Goal: Navigation & Orientation: Find specific page/section

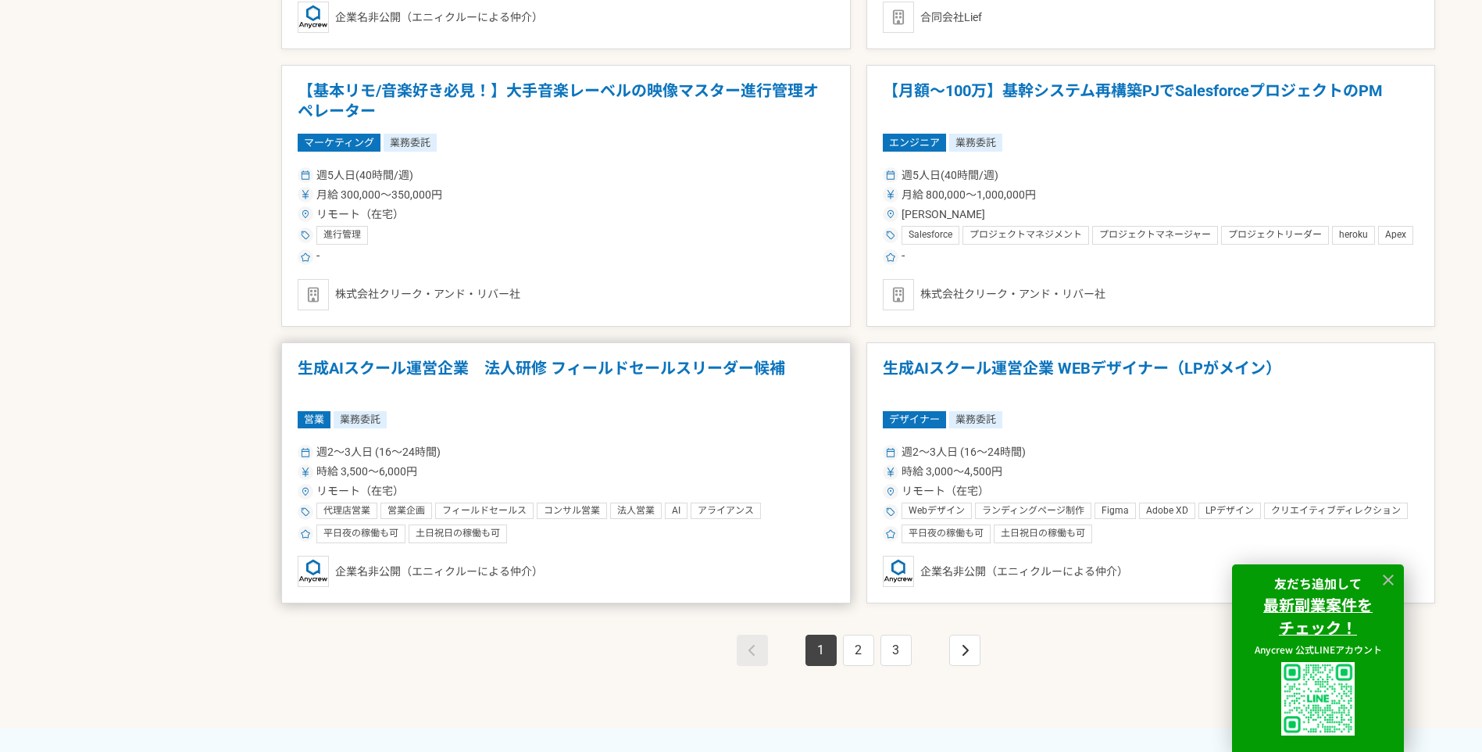
scroll to position [2969, 0]
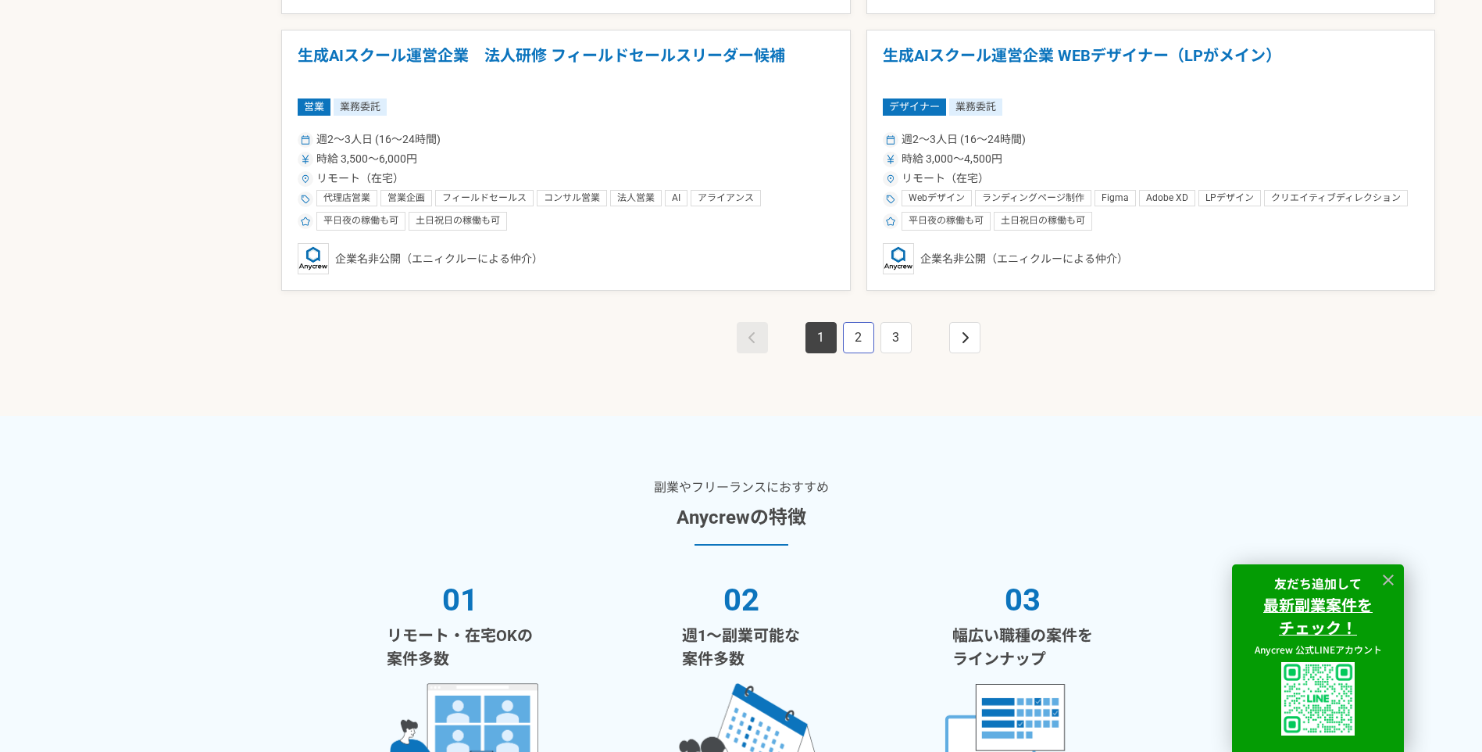
click at [856, 341] on link "2" at bounding box center [858, 337] width 31 height 31
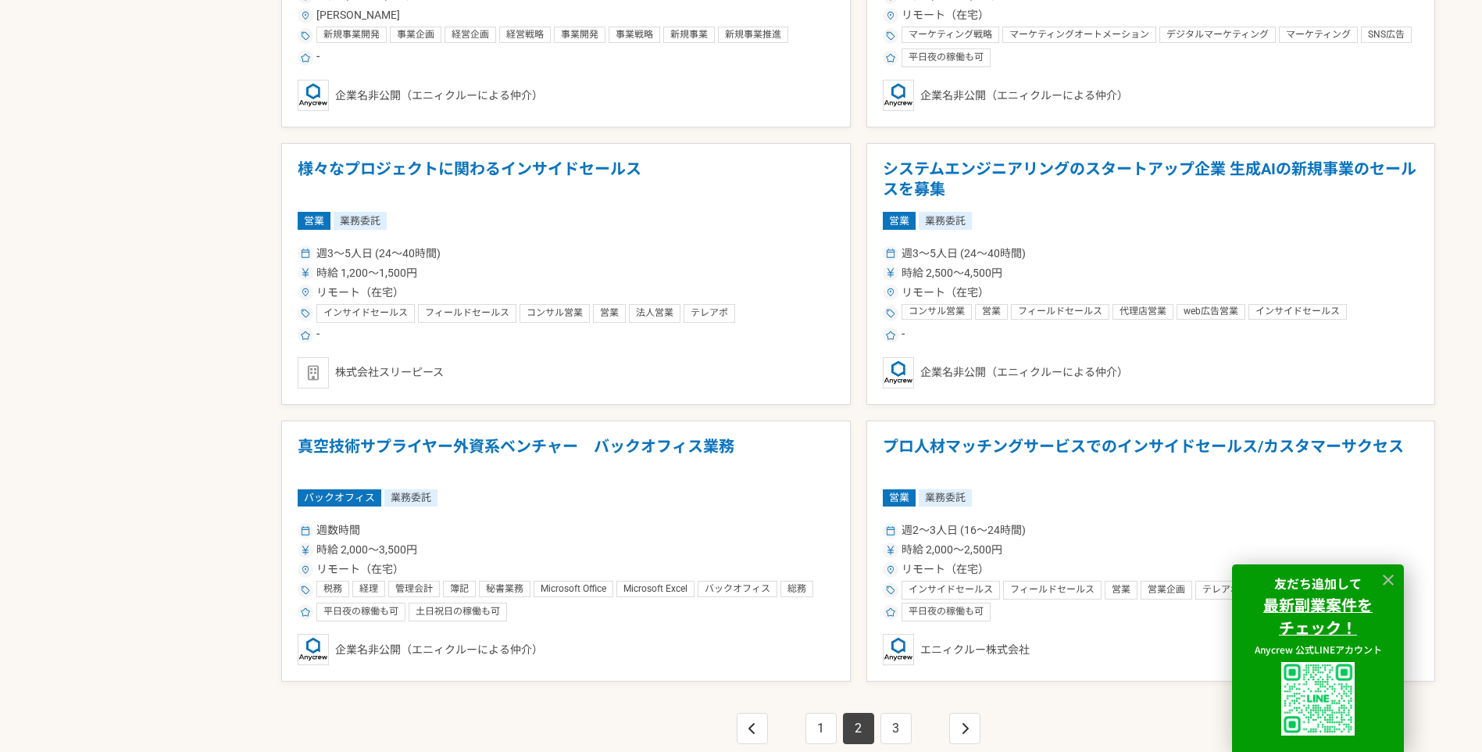
scroll to position [2813, 0]
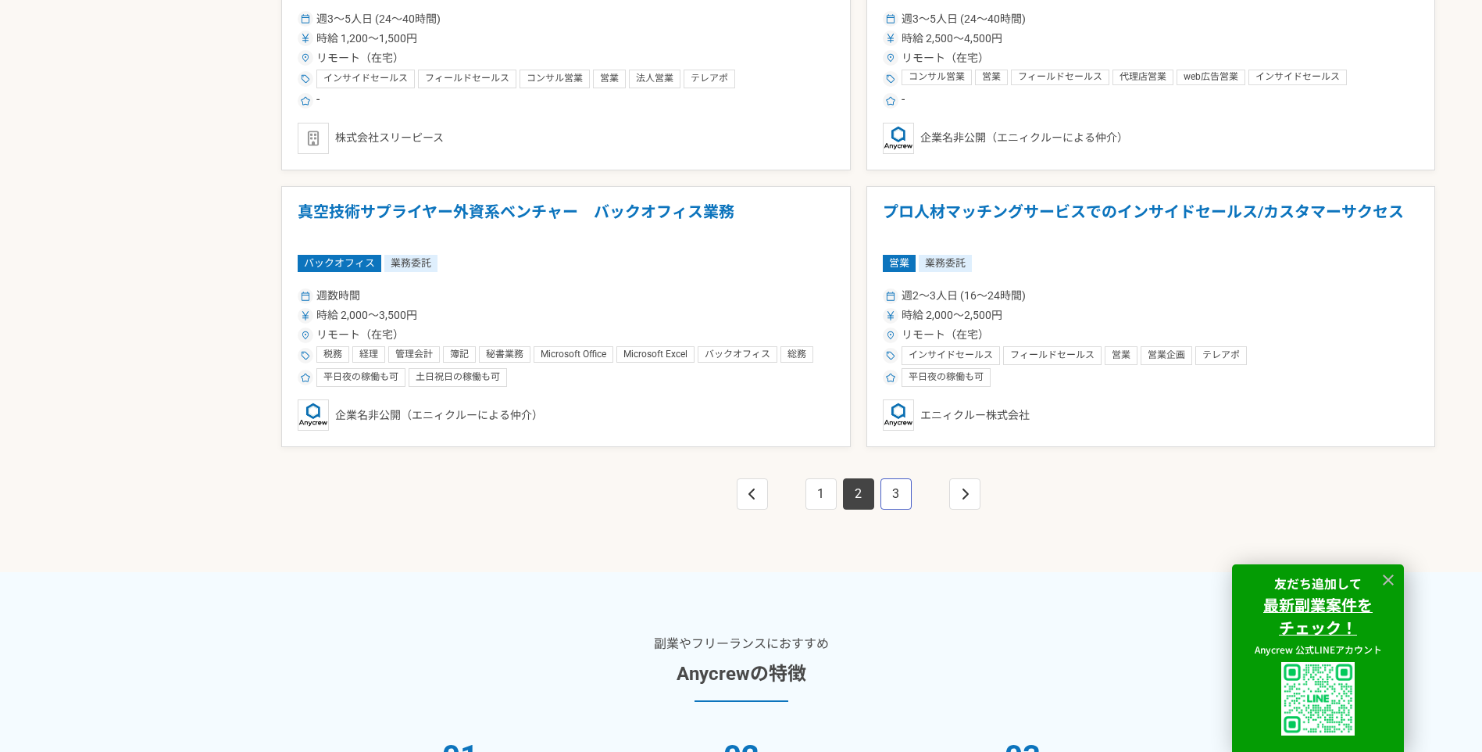
click at [898, 495] on link "3" at bounding box center [896, 493] width 31 height 31
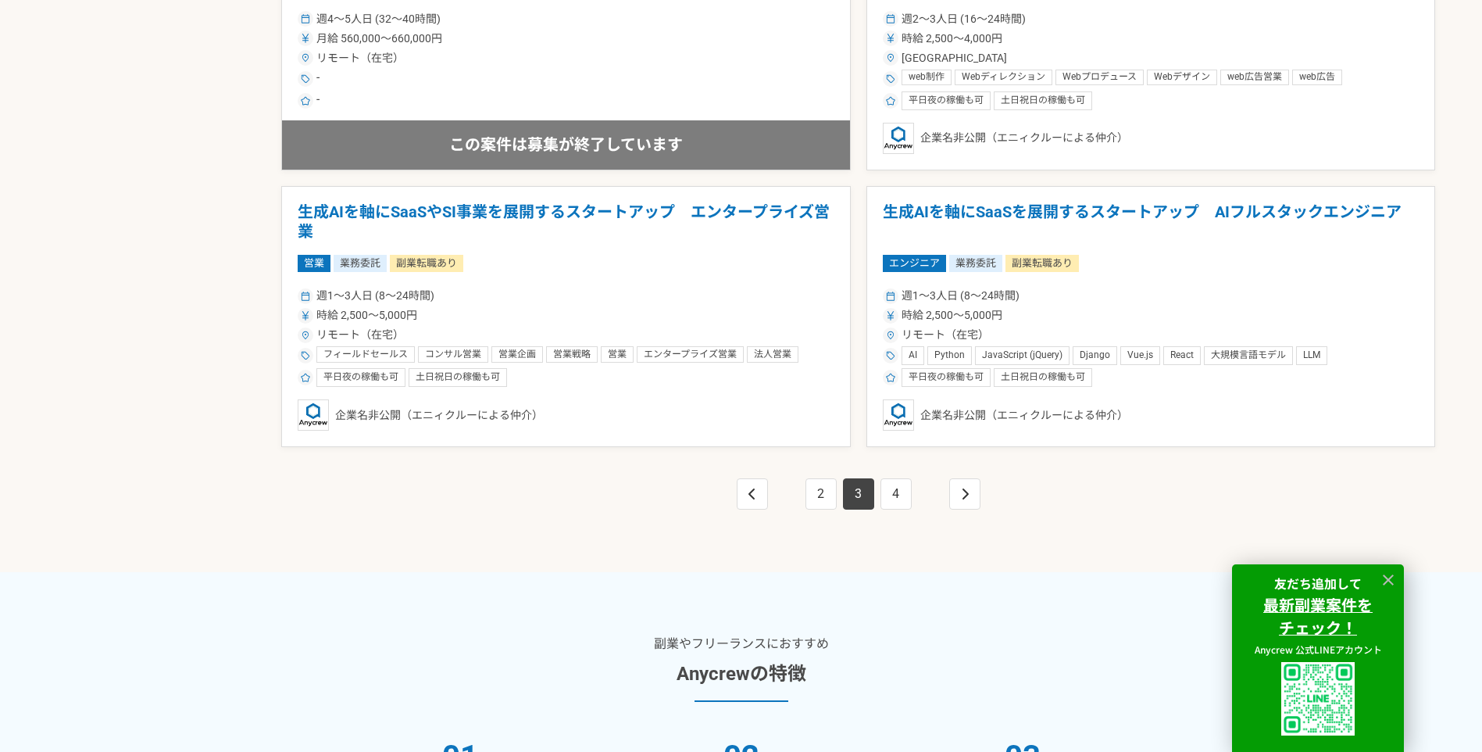
scroll to position [2969, 0]
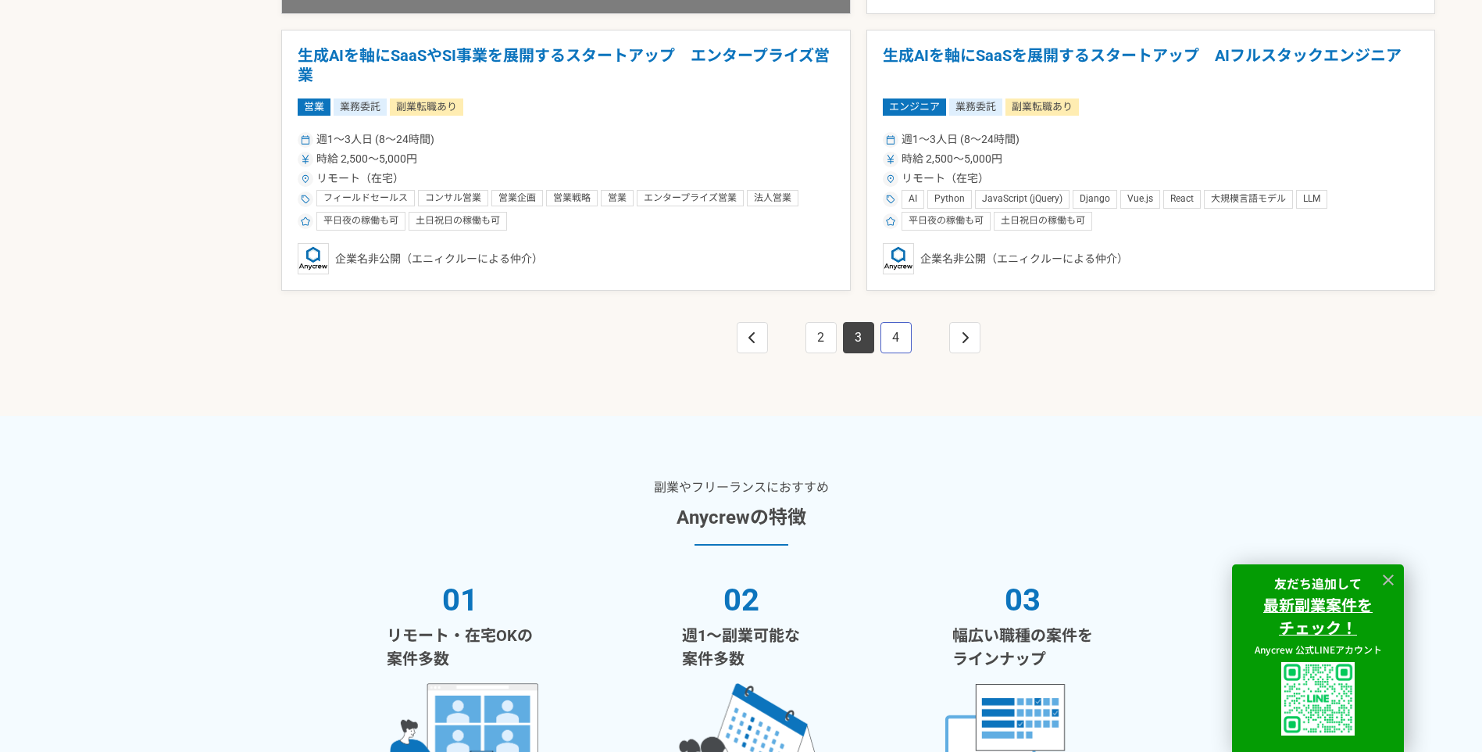
click at [889, 345] on link "4" at bounding box center [896, 337] width 31 height 31
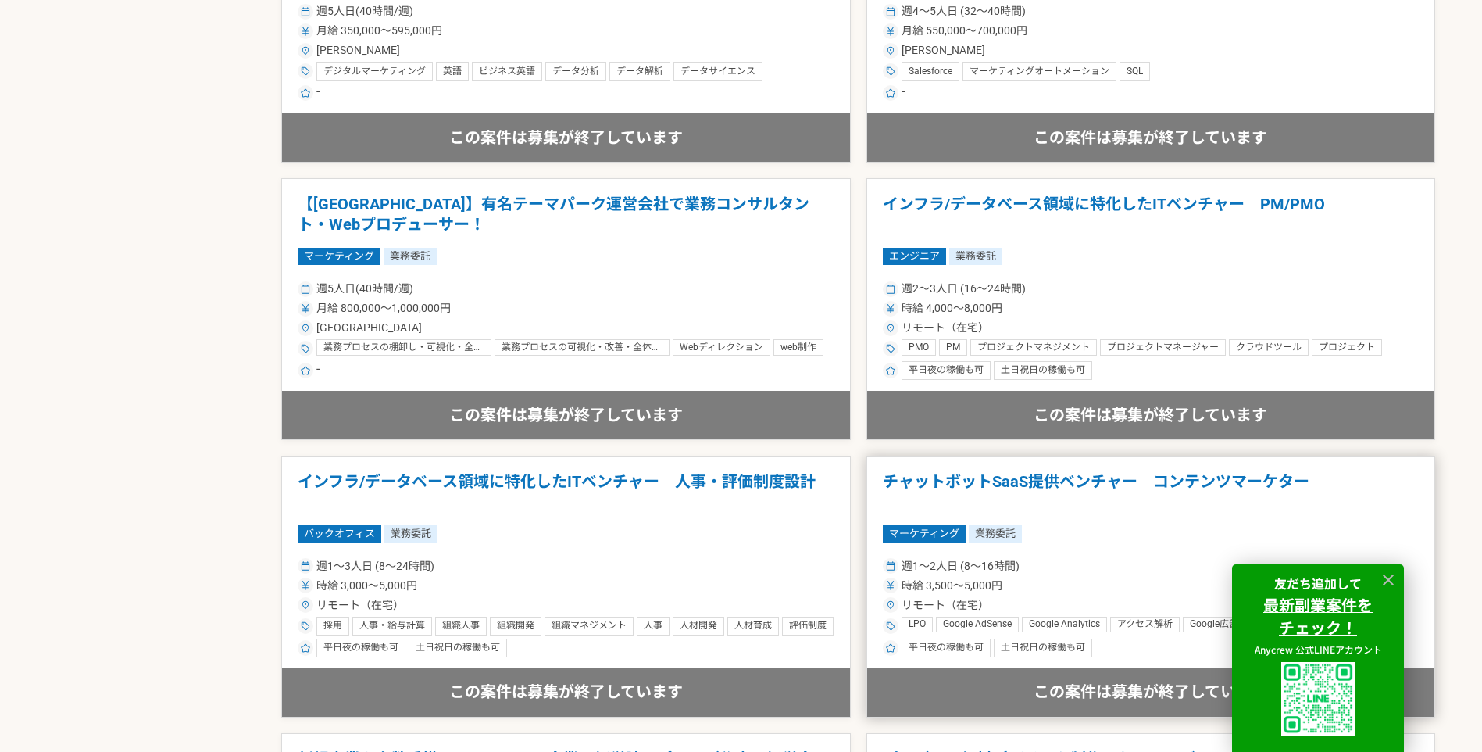
scroll to position [2578, 0]
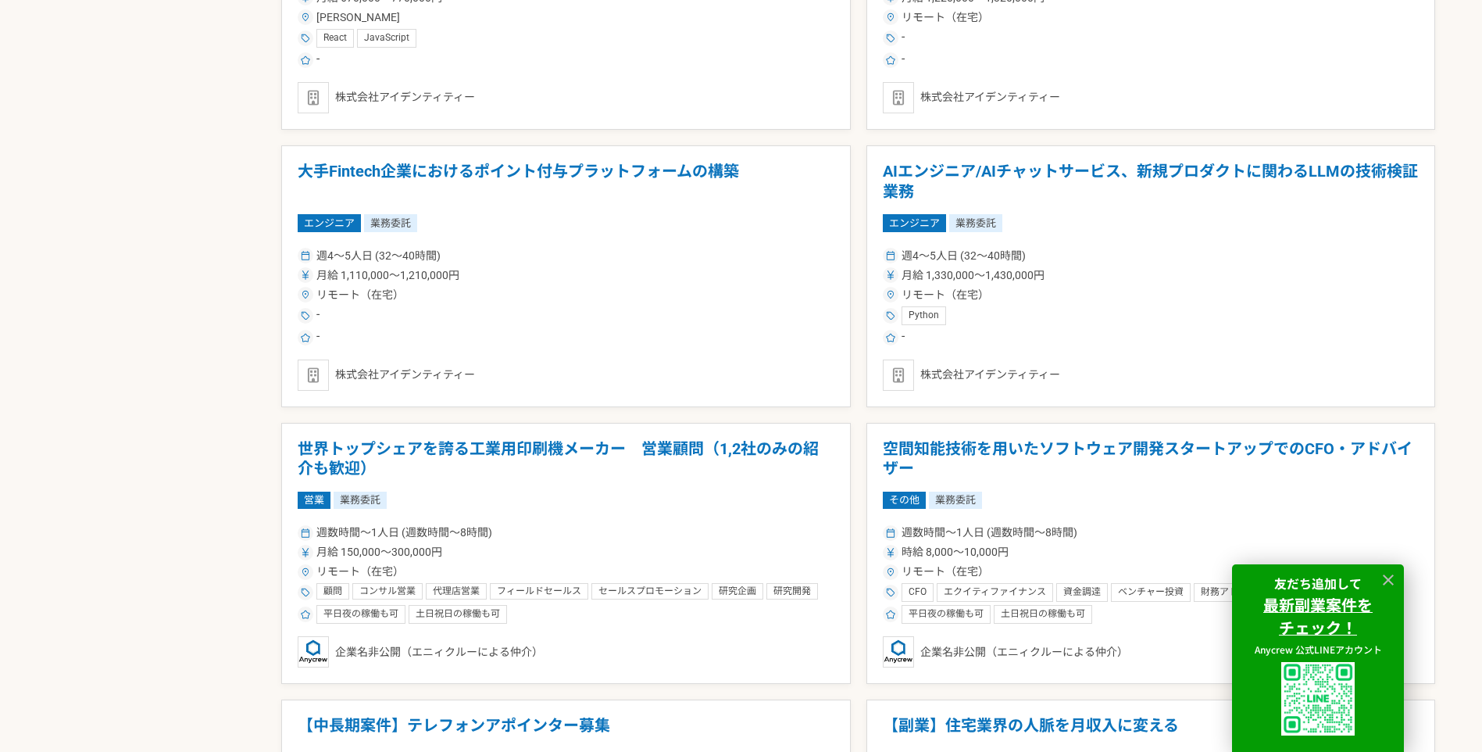
scroll to position [3508, 0]
